Goal: Transaction & Acquisition: Download file/media

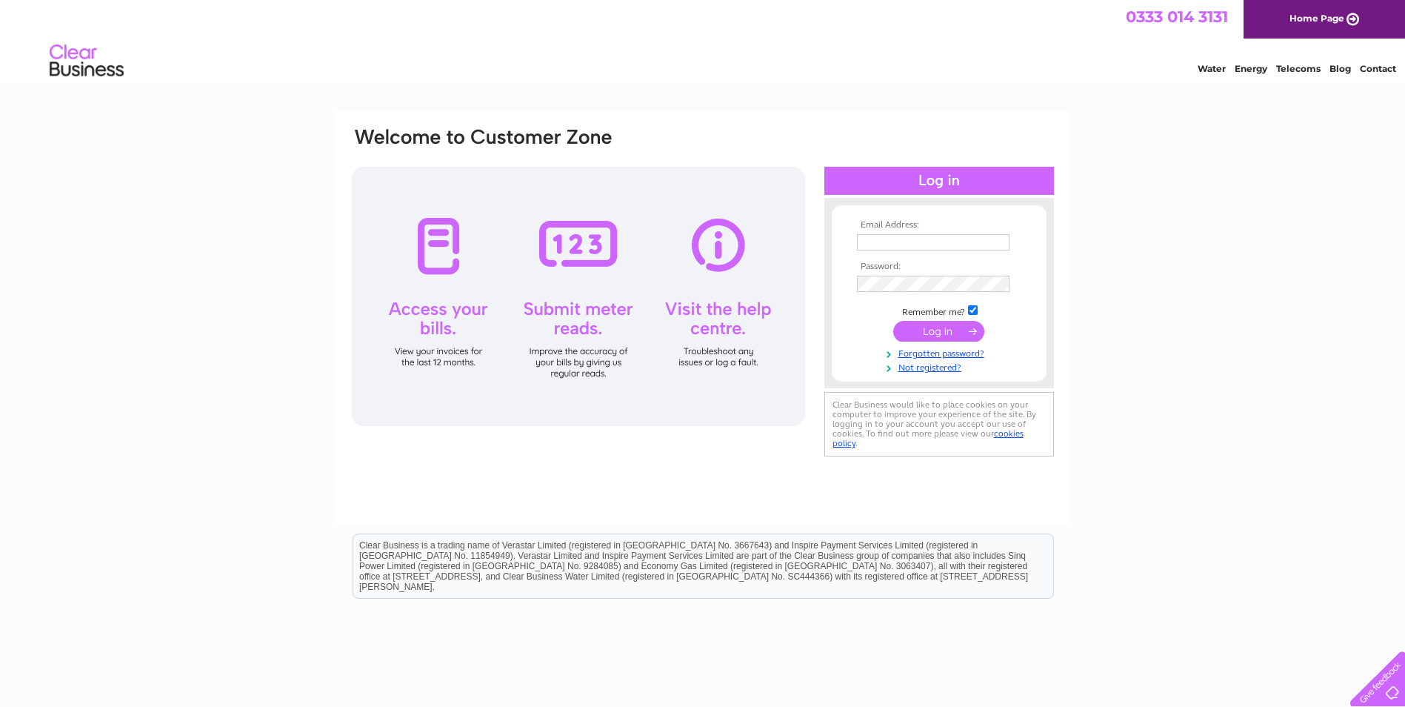
type input "[PERSON_NAME][EMAIL_ADDRESS][DOMAIN_NAME]"
click at [936, 321] on input "submit" at bounding box center [938, 331] width 91 height 21
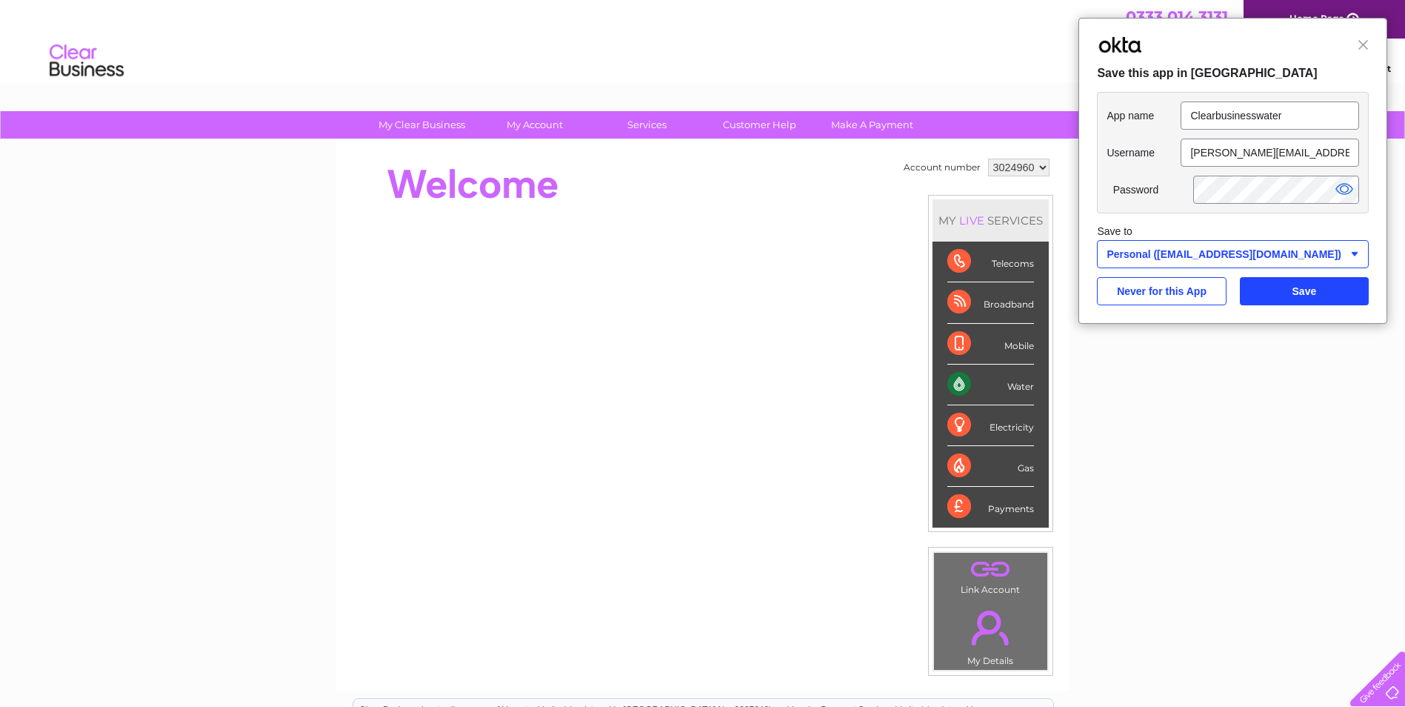
click at [1378, 55] on div "Close Save this app in Okta" at bounding box center [1232, 51] width 307 height 64
click at [1375, 49] on div "Close Save this app in Okta" at bounding box center [1232, 51] width 307 height 64
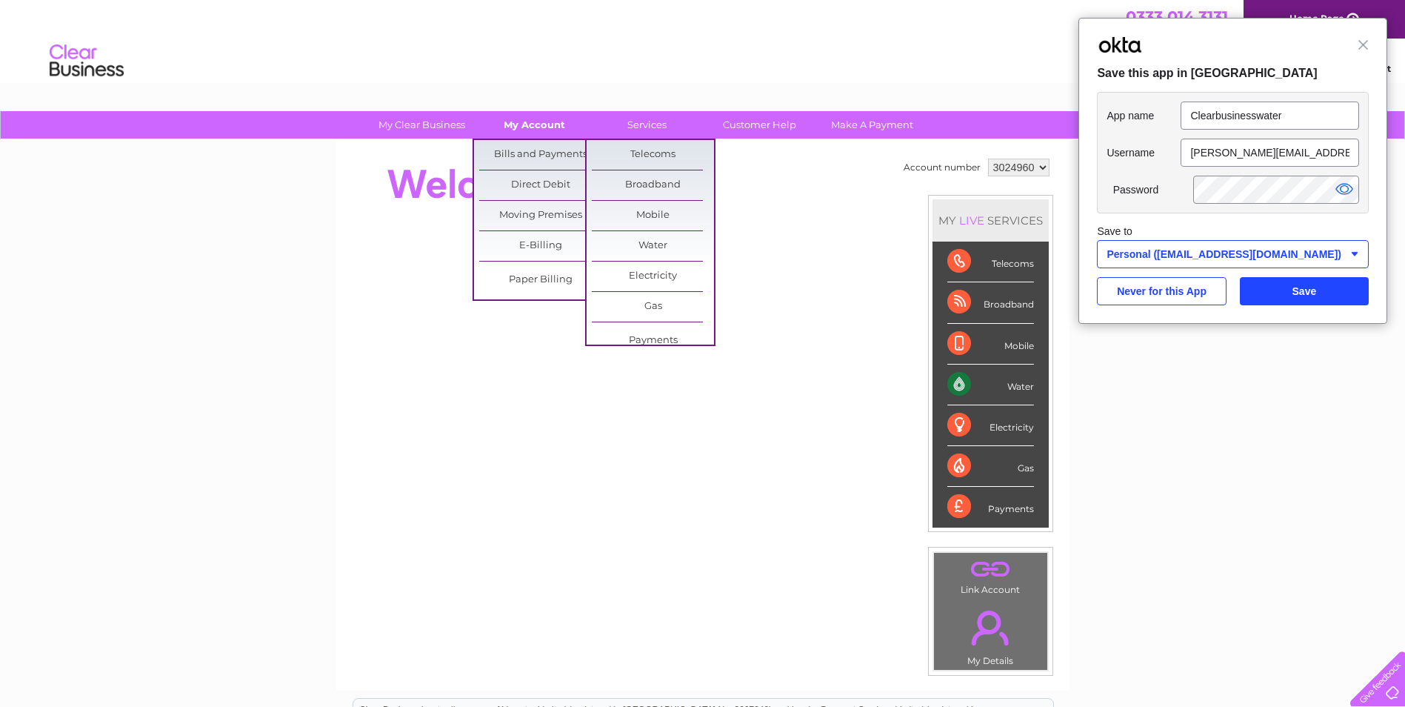
click at [535, 119] on link "My Account" at bounding box center [534, 124] width 122 height 27
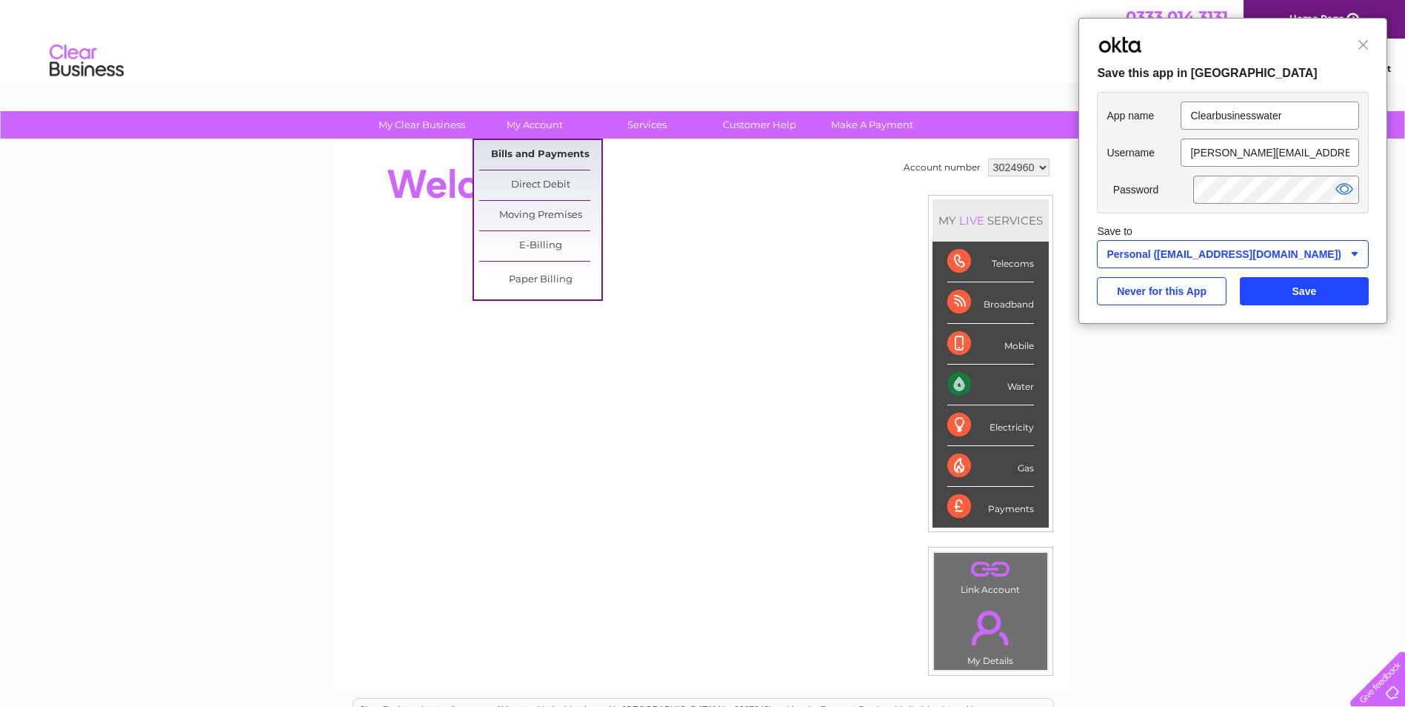
click at [540, 150] on link "Bills and Payments" at bounding box center [540, 155] width 122 height 30
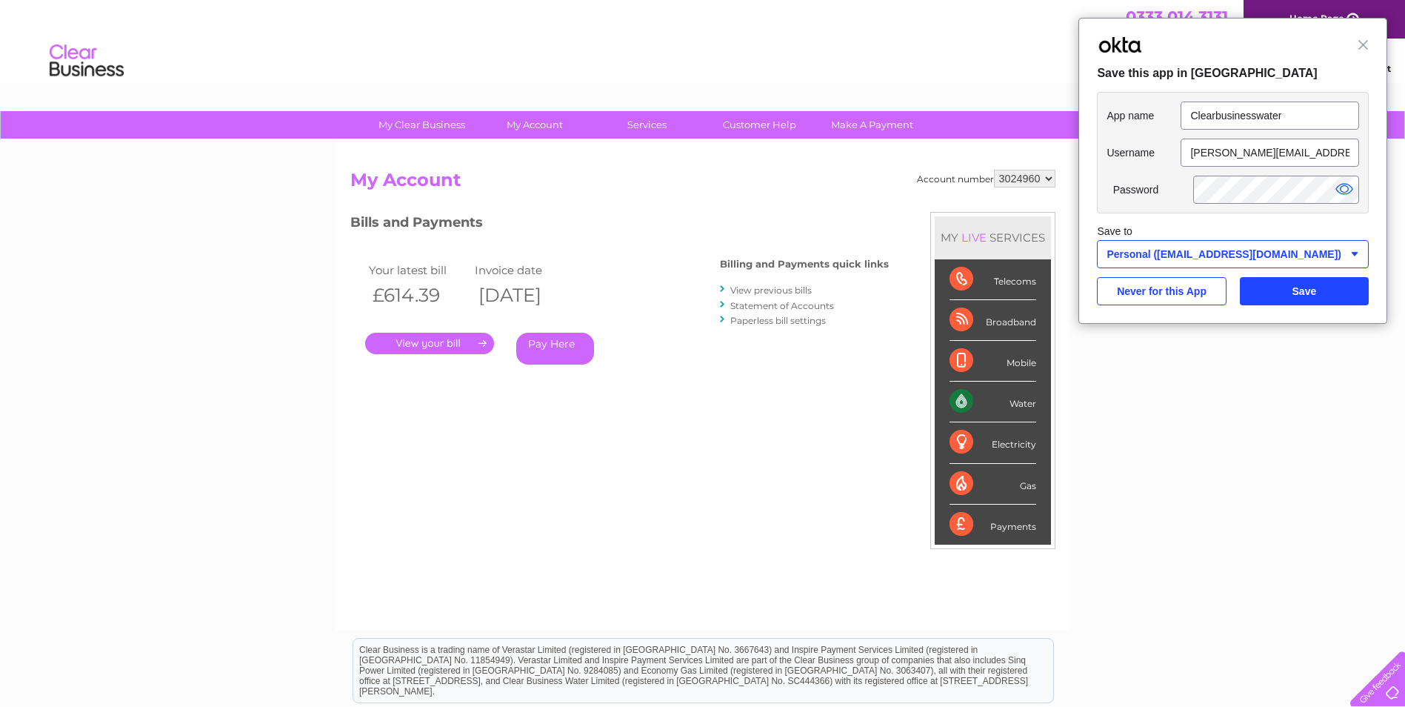
click at [786, 290] on link "View previous bills" at bounding box center [770, 289] width 81 height 11
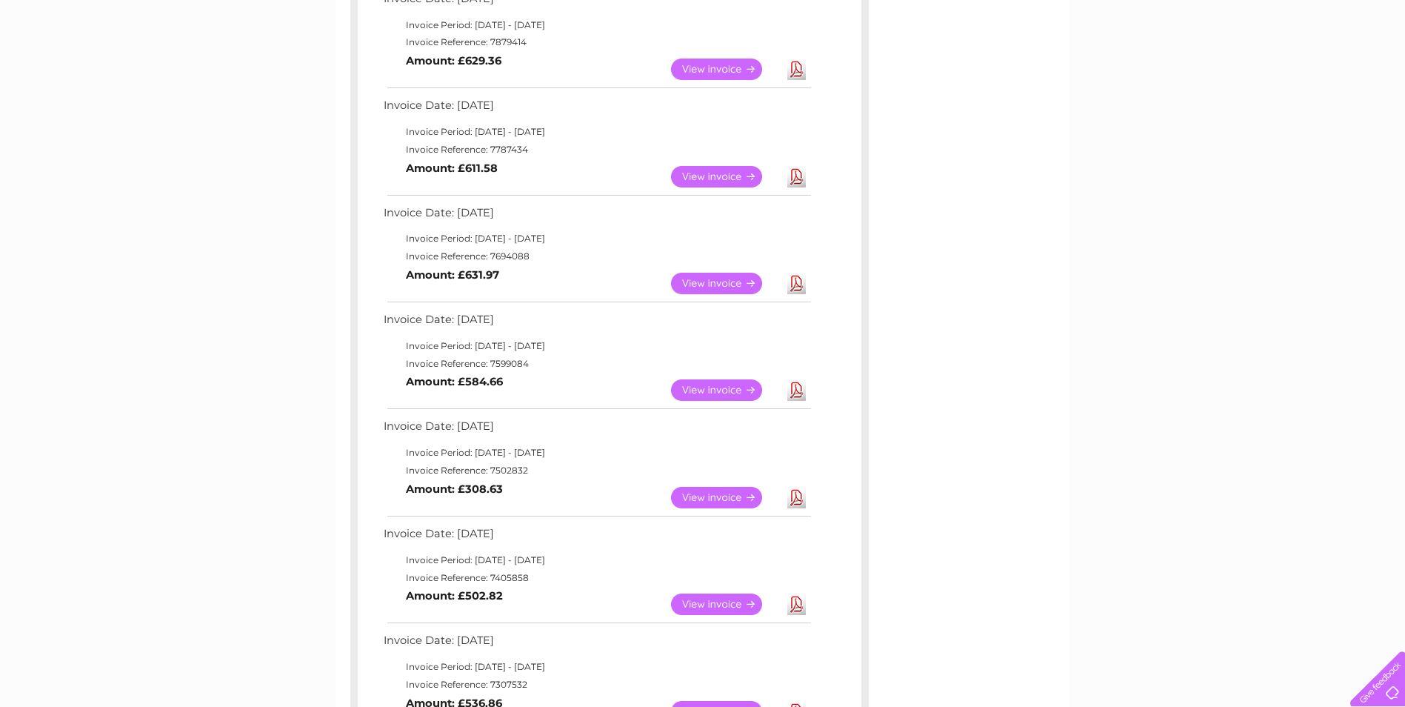
scroll to position [435, 0]
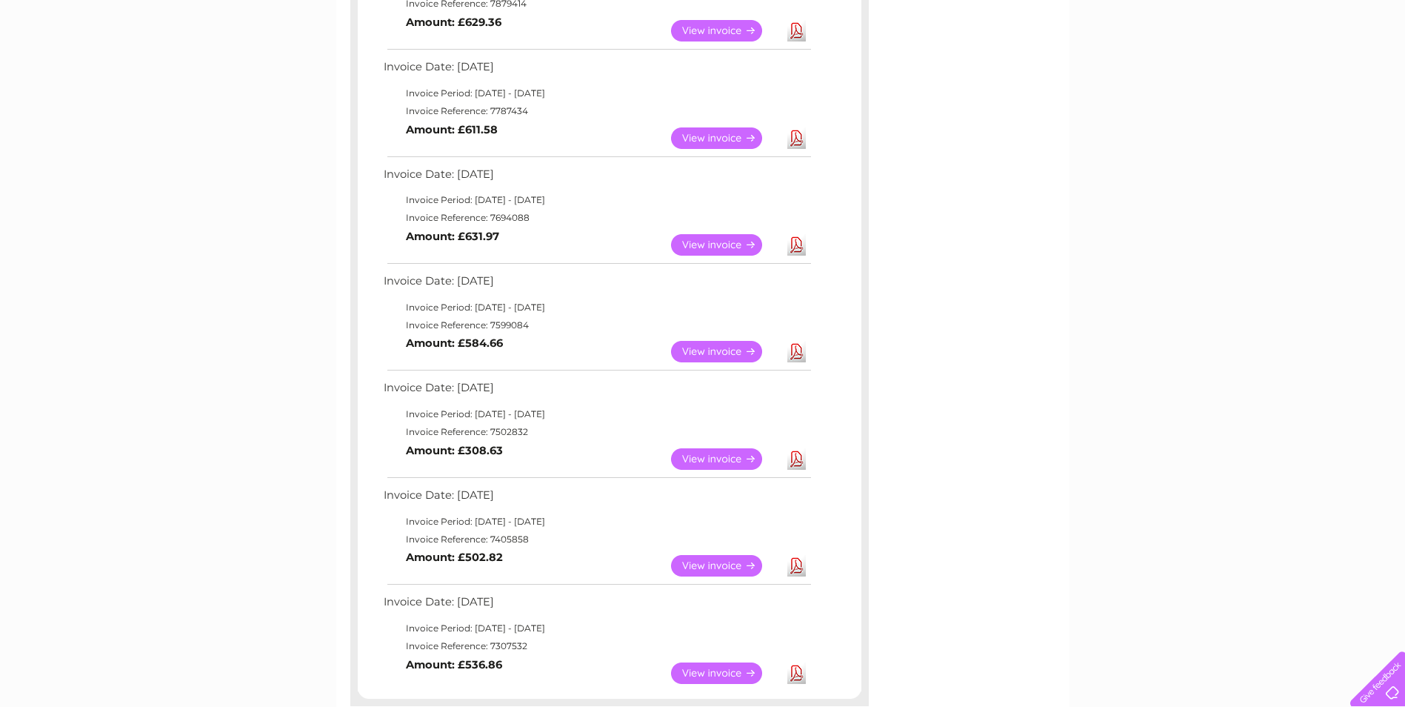
click at [794, 247] on link "Download" at bounding box center [796, 244] width 19 height 21
